Goal: Information Seeking & Learning: Check status

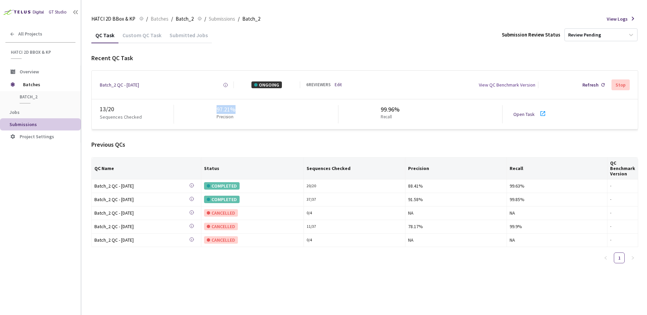
drag, startPoint x: 215, startPoint y: 109, endPoint x: 255, endPoint y: 112, distance: 40.3
click at [255, 112] on div "97.21% Precision" at bounding box center [256, 114] width 164 height 18
drag, startPoint x: 255, startPoint y: 112, endPoint x: 261, endPoint y: 128, distance: 17.3
click at [278, 129] on div "Batch_2 QC - 02 Sep, 2025 Created at Today at 9:55 AM EDT Created by Alexander …" at bounding box center [364, 99] width 547 height 59
drag, startPoint x: 202, startPoint y: 111, endPoint x: 251, endPoint y: 112, distance: 49.4
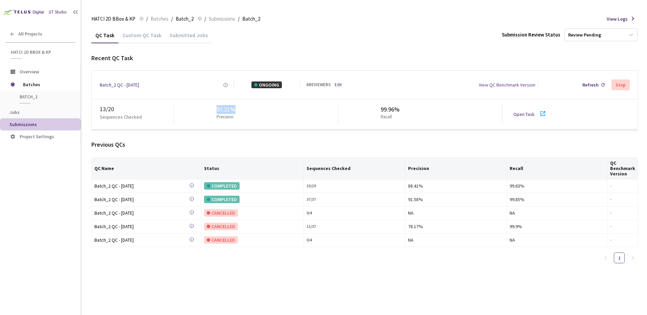
click at [251, 112] on div "97.21% Precision" at bounding box center [256, 114] width 164 height 18
drag, startPoint x: 143, startPoint y: 88, endPoint x: 163, endPoint y: 112, distance: 31.5
click at [139, 88] on div "Batch_2 QC - [DATE]" at bounding box center [119, 85] width 39 height 7
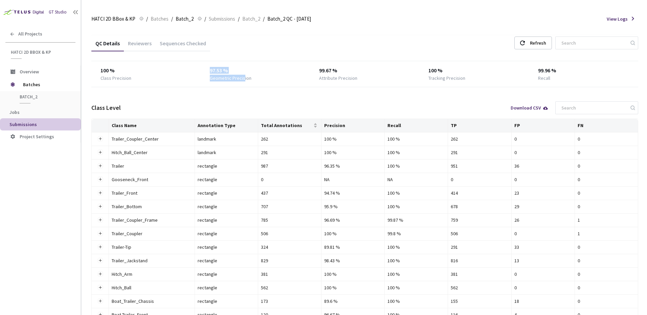
drag, startPoint x: 232, startPoint y: 73, endPoint x: 246, endPoint y: 75, distance: 14.0
click at [246, 75] on div "100 % Class Precision 97.53 % Geometric Precision 99.67 % Attribute Precision 1…" at bounding box center [364, 74] width 547 height 15
drag, startPoint x: 246, startPoint y: 75, endPoint x: 292, endPoint y: 95, distance: 50.7
click at [287, 92] on div "QC Details Reviewers Sequences Checked Refresh 100 % Class Precision 97.53 % Ge…" at bounding box center [364, 257] width 547 height 444
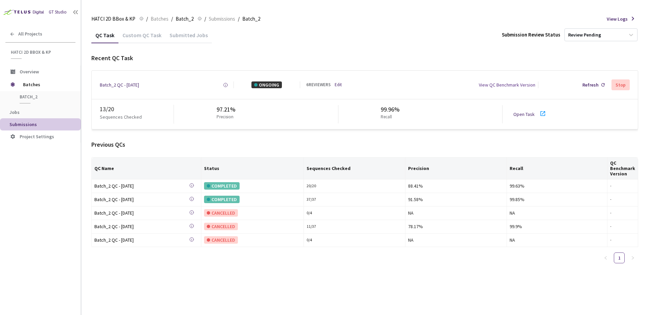
drag, startPoint x: 400, startPoint y: 133, endPoint x: 402, endPoint y: 113, distance: 20.7
click at [400, 133] on div "Recent QC Task Batch_2 QC - 02 Sep, 2025 Created at Today at 9:55 AM EDT Create…" at bounding box center [364, 161] width 547 height 215
click at [397, 71] on div "Batch_2 QC - 02 Sep, 2025 Created at Today at 9:55 AM EDT Created by Alexander …" at bounding box center [365, 85] width 546 height 28
click at [188, 49] on div "QC Task Custom QC Task Submitted Jobs Submission Review Status Review Pending R…" at bounding box center [364, 148] width 547 height 242
click at [118, 85] on div "Batch_2 QC - [DATE]" at bounding box center [119, 85] width 39 height 7
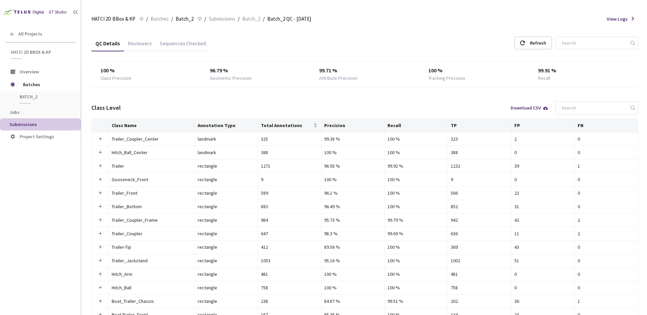
click at [319, 99] on div "Class Level Download CSV" at bounding box center [364, 108] width 547 height 22
drag, startPoint x: 399, startPoint y: 39, endPoint x: 383, endPoint y: 37, distance: 16.1
click at [399, 39] on div "QC Details Reviewers Sequences Checked Refresh" at bounding box center [364, 44] width 547 height 18
click at [323, 41] on div "QC Details Reviewers Sequences Checked Refresh" at bounding box center [364, 44] width 547 height 18
click at [354, 50] on div "QC Details Reviewers Sequences Checked Refresh" at bounding box center [364, 44] width 547 height 18
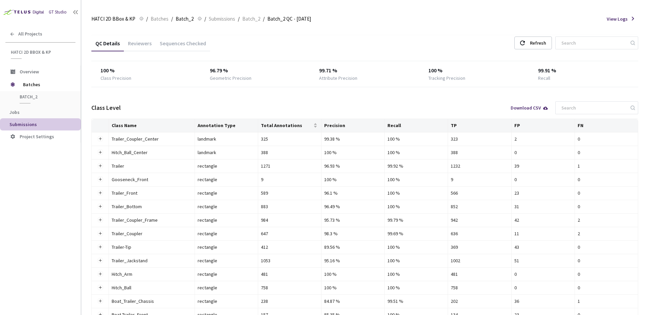
click at [411, 47] on div "QC Details Reviewers Sequences Checked Refresh" at bounding box center [364, 44] width 547 height 18
click at [222, 120] on th "Annotation Type" at bounding box center [226, 126] width 63 height 14
click at [240, 46] on div "QC Details Reviewers Sequences Checked Refresh" at bounding box center [364, 44] width 547 height 18
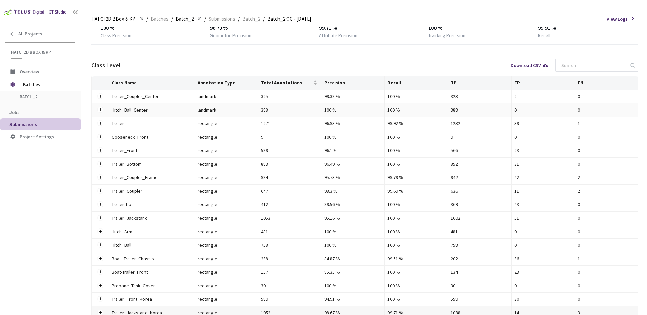
scroll to position [180, 0]
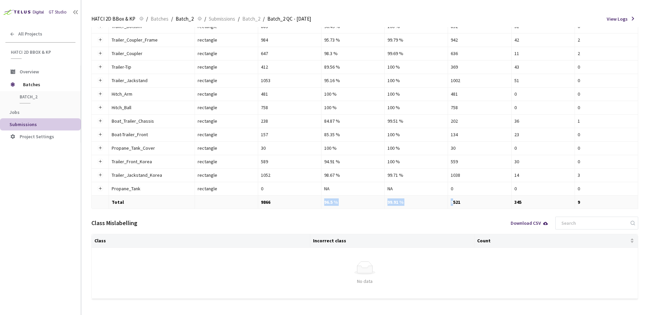
drag, startPoint x: 325, startPoint y: 202, endPoint x: 454, endPoint y: 207, distance: 129.3
click at [454, 207] on tr "Total 9866 96.5 % 99.91 % 9521 345 9" at bounding box center [365, 202] width 546 height 13
click at [454, 207] on td "9521" at bounding box center [479, 202] width 63 height 13
drag, startPoint x: 461, startPoint y: 219, endPoint x: 376, endPoint y: 218, distance: 84.6
click at [376, 218] on div "Class Mislabelling Download CSV" at bounding box center [364, 223] width 547 height 22
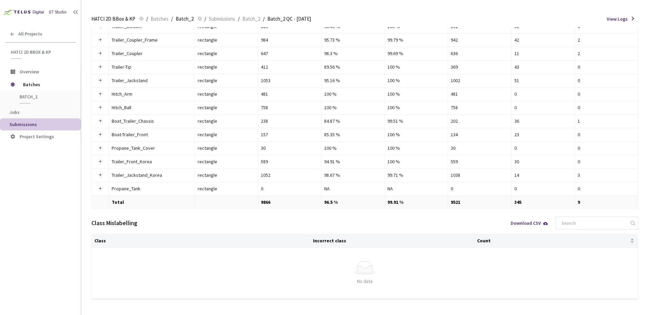
click at [376, 218] on div "Class Mislabelling Download CSV" at bounding box center [364, 223] width 547 height 22
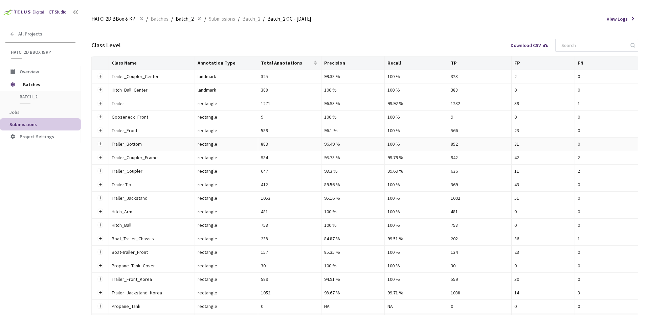
scroll to position [0, 0]
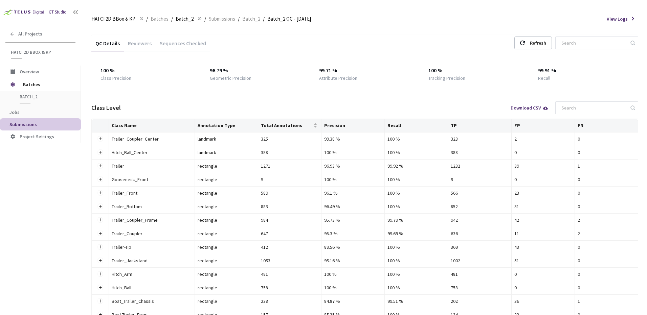
drag, startPoint x: 327, startPoint y: 95, endPoint x: 343, endPoint y: 71, distance: 29.0
click at [328, 94] on div "QC Details Reviewers Sequences Checked Refresh 100 % Class Precision 96.79 % Ge…" at bounding box center [364, 257] width 547 height 444
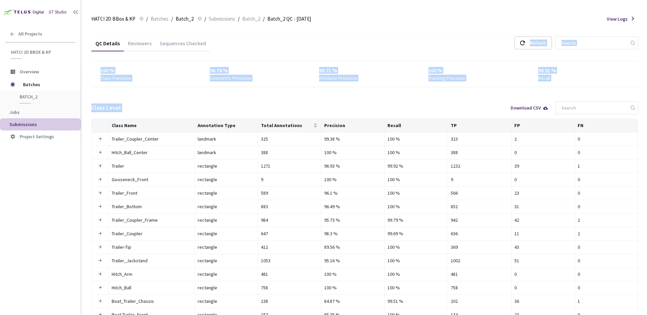
drag, startPoint x: 347, startPoint y: 54, endPoint x: 356, endPoint y: 98, distance: 44.7
click at [356, 97] on div "QC Details Reviewers Sequences Checked Refresh 100 % Class Precision 96.79 % Ge…" at bounding box center [364, 257] width 547 height 444
click at [356, 98] on div "Class Level Download CSV" at bounding box center [364, 108] width 547 height 22
drag, startPoint x: 356, startPoint y: 98, endPoint x: 354, endPoint y: 61, distance: 36.9
click at [354, 61] on div "QC Details Reviewers Sequences Checked Refresh 100 % Class Precision 96.79 % Ge…" at bounding box center [364, 257] width 547 height 444
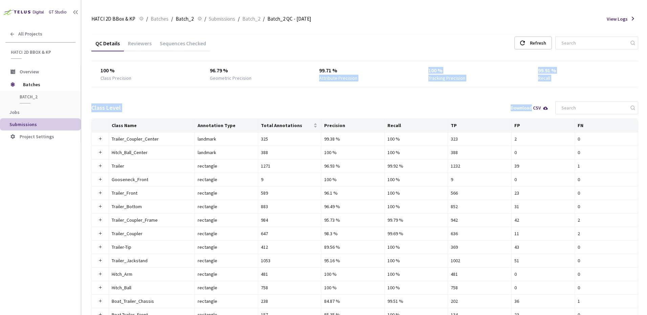
click at [354, 61] on div "100 % Class Precision 96.79 % Geometric Precision 99.71 % Attribute Precision 1…" at bounding box center [364, 74] width 547 height 26
drag, startPoint x: 354, startPoint y: 61, endPoint x: 358, endPoint y: 76, distance: 15.4
click at [357, 73] on div "100 % Class Precision 96.79 % Geometric Precision 99.71 % Attribute Precision 1…" at bounding box center [364, 74] width 547 height 26
click at [361, 81] on div "Attribute Precision" at bounding box center [364, 78] width 91 height 7
drag, startPoint x: 361, startPoint y: 83, endPoint x: 346, endPoint y: 60, distance: 27.6
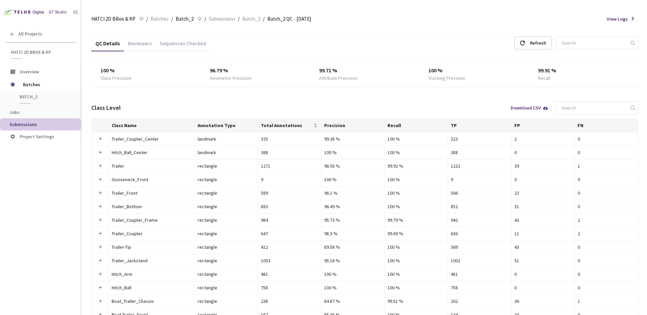
click at [354, 70] on div "100 % Class Precision 96.79 % Geometric Precision 99.71 % Attribute Precision 1…" at bounding box center [364, 74] width 547 height 26
click at [285, 90] on div "QC Details Reviewers Sequences Checked Refresh 100 % Class Precision 96.79 % Ge…" at bounding box center [364, 257] width 547 height 444
drag, startPoint x: 285, startPoint y: 90, endPoint x: 288, endPoint y: 70, distance: 19.8
click at [288, 70] on div "QC Details Reviewers Sequences Checked Refresh 100 % Class Precision 96.79 % Ge…" at bounding box center [364, 257] width 547 height 444
drag, startPoint x: 288, startPoint y: 70, endPoint x: 288, endPoint y: 63, distance: 7.4
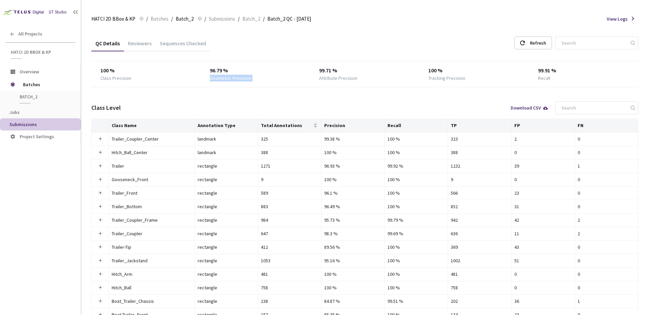
click at [288, 70] on div "96.79 %" at bounding box center [255, 71] width 91 height 8
drag, startPoint x: 293, startPoint y: 97, endPoint x: 284, endPoint y: 139, distance: 42.7
click at [293, 99] on div "Class Level Download CSV" at bounding box center [364, 108] width 547 height 22
drag, startPoint x: 311, startPoint y: 100, endPoint x: 318, endPoint y: 70, distance: 30.8
click at [317, 73] on div "QC Details Reviewers Sequences Checked Refresh 100 % Class Precision 96.79 % Ge…" at bounding box center [364, 257] width 547 height 444
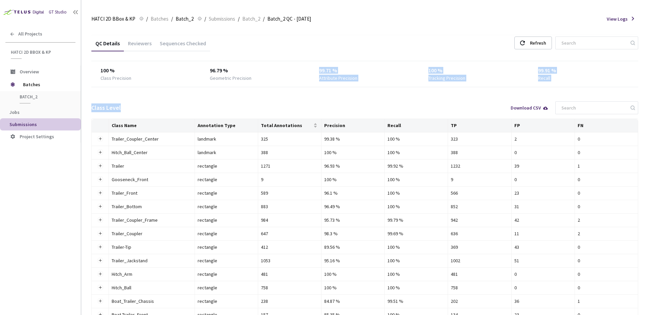
drag, startPoint x: 318, startPoint y: 70, endPoint x: 321, endPoint y: 61, distance: 10.3
click at [321, 61] on div "100 % Class Precision 96.79 % Geometric Precision 99.71 % Attribute Precision 1…" at bounding box center [364, 74] width 547 height 26
drag, startPoint x: 324, startPoint y: 97, endPoint x: 325, endPoint y: 101, distance: 3.9
click at [325, 100] on div "QC Details Reviewers Sequences Checked Refresh 100 % Class Precision 96.79 % Ge…" at bounding box center [364, 257] width 547 height 444
drag, startPoint x: 288, startPoint y: 100, endPoint x: 213, endPoint y: 152, distance: 90.5
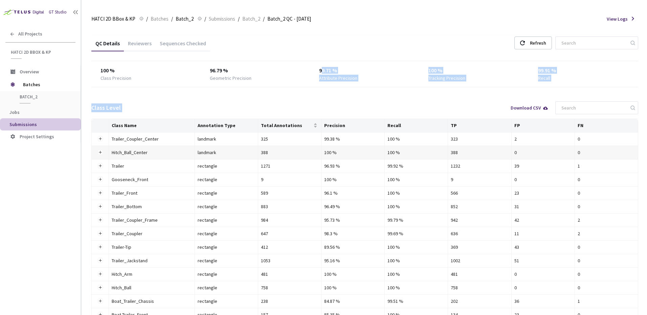
click at [288, 100] on div "Class Level Download CSV" at bounding box center [364, 108] width 547 height 22
click at [179, 108] on div "Class Level Download CSV" at bounding box center [364, 108] width 547 height 22
click at [277, 101] on div "Class Level Download CSV" at bounding box center [364, 108] width 547 height 22
